Goal: Task Accomplishment & Management: Manage account settings

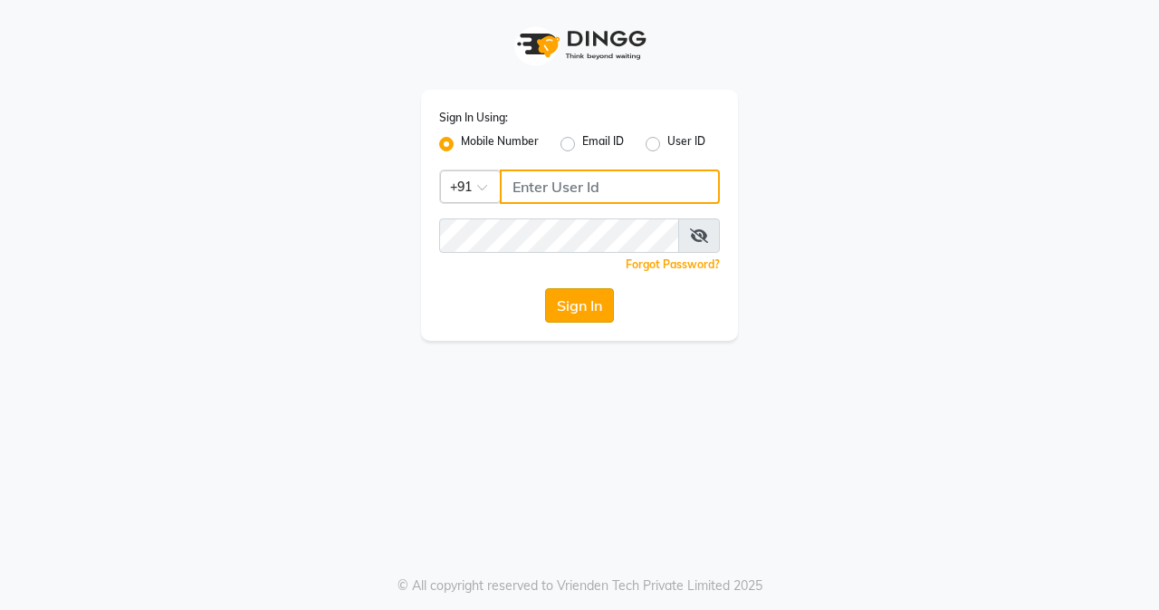
type input "8452976400"
click at [599, 292] on button "Sign In" at bounding box center [579, 305] width 69 height 34
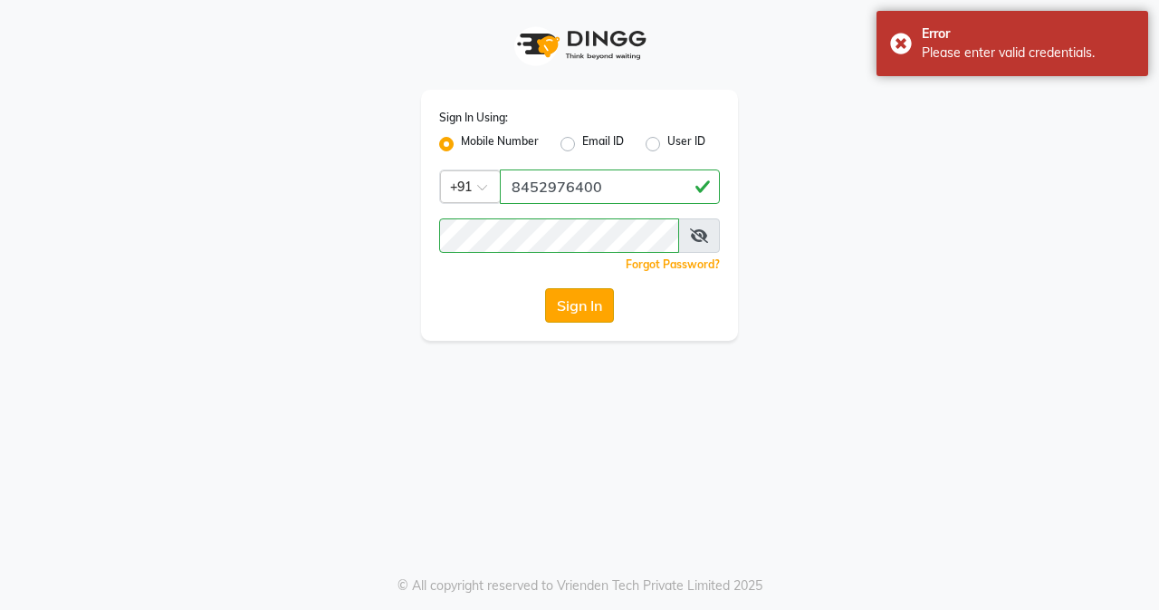
click at [599, 292] on button "Sign In" at bounding box center [579, 305] width 69 height 34
click at [514, 306] on div "Sign In" at bounding box center [579, 305] width 281 height 34
click at [594, 317] on button "Sign In" at bounding box center [579, 305] width 69 height 34
